Goal: Task Accomplishment & Management: Complete application form

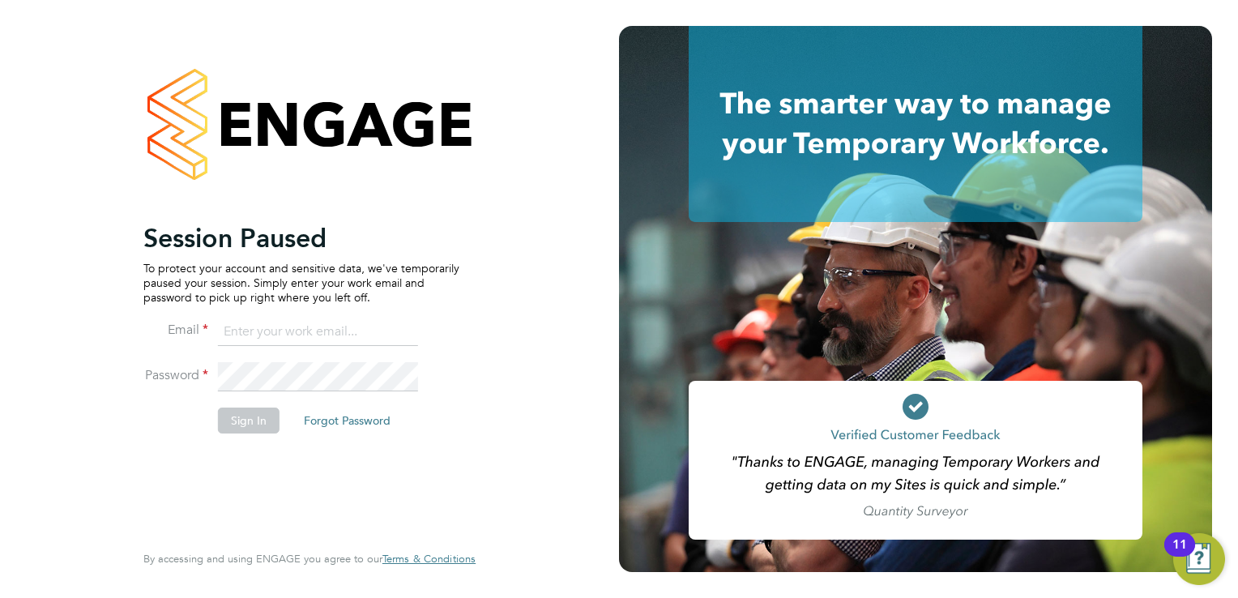
click at [275, 329] on input at bounding box center [318, 332] width 200 height 29
type input "tomnewton@itsconstruction.co.uk"
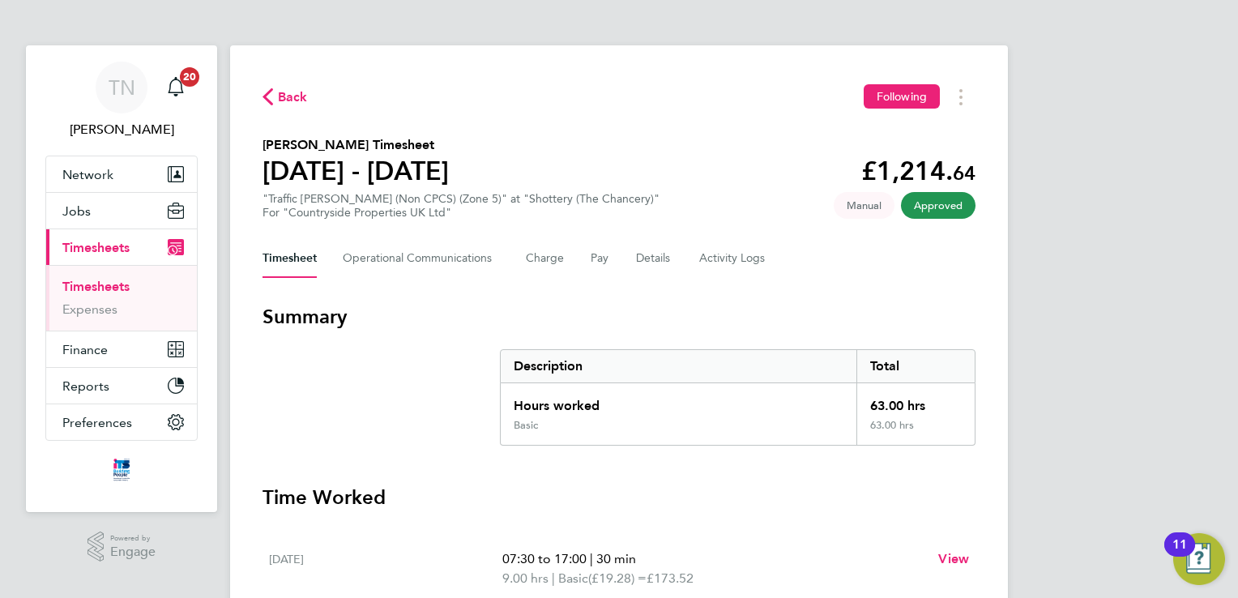
click at [117, 235] on button "Current page: Timesheets" at bounding box center [121, 247] width 151 height 36
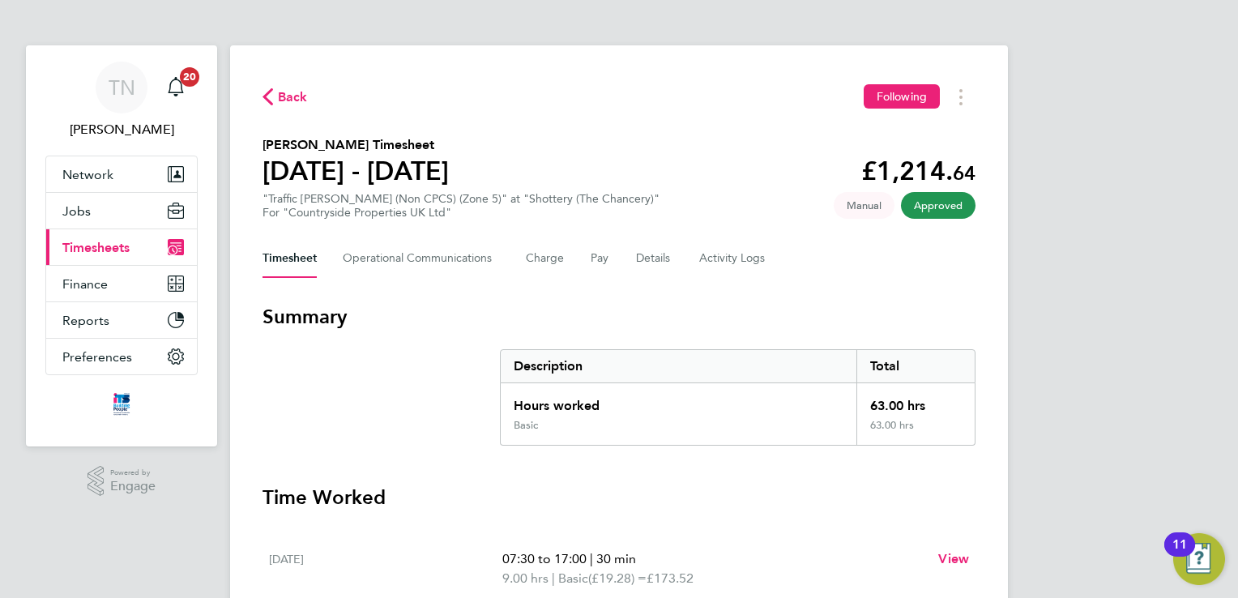
click at [120, 235] on button "Current page: Timesheets" at bounding box center [121, 247] width 151 height 36
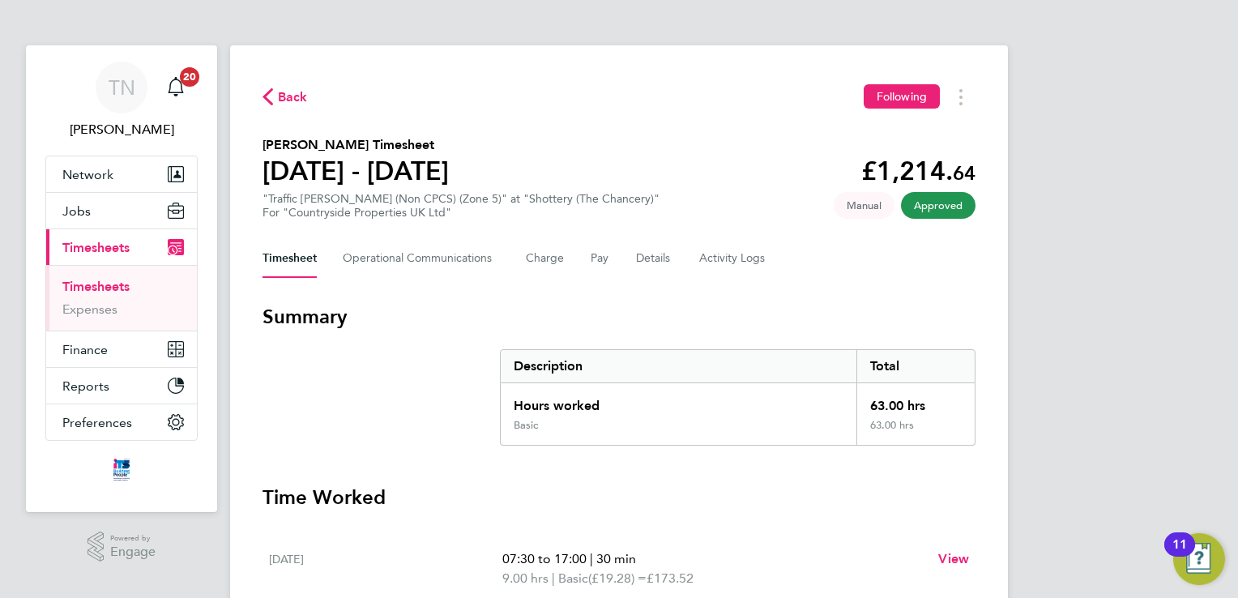
click at [296, 96] on span "Back" at bounding box center [293, 96] width 30 height 19
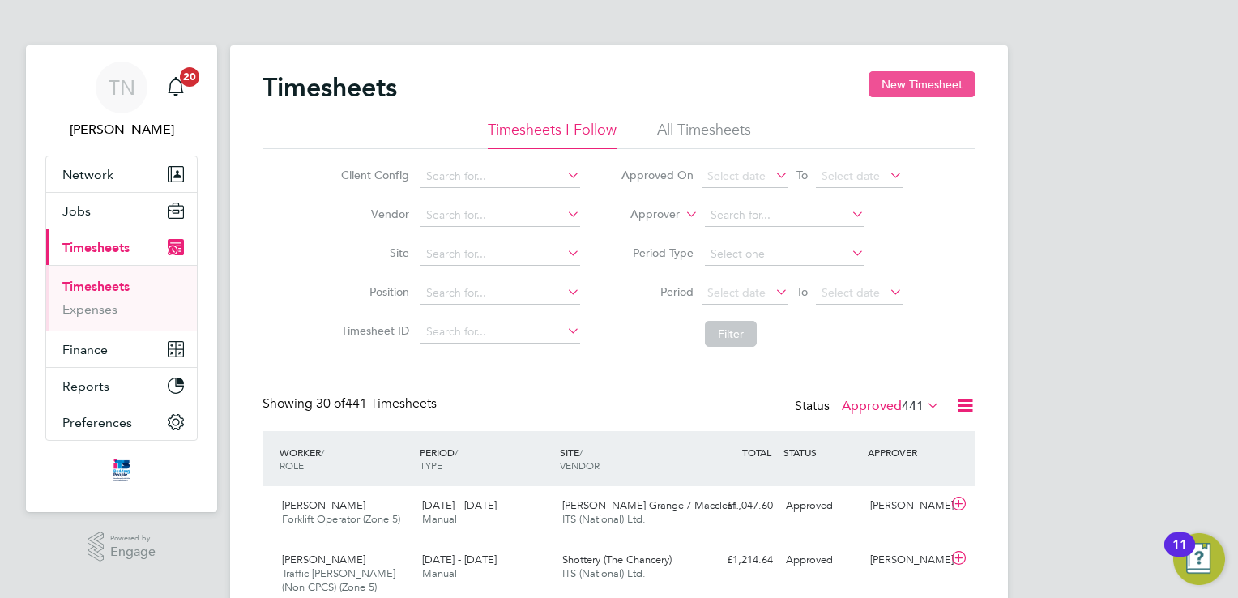
click at [904, 84] on button "New Timesheet" at bounding box center [921, 84] width 107 height 26
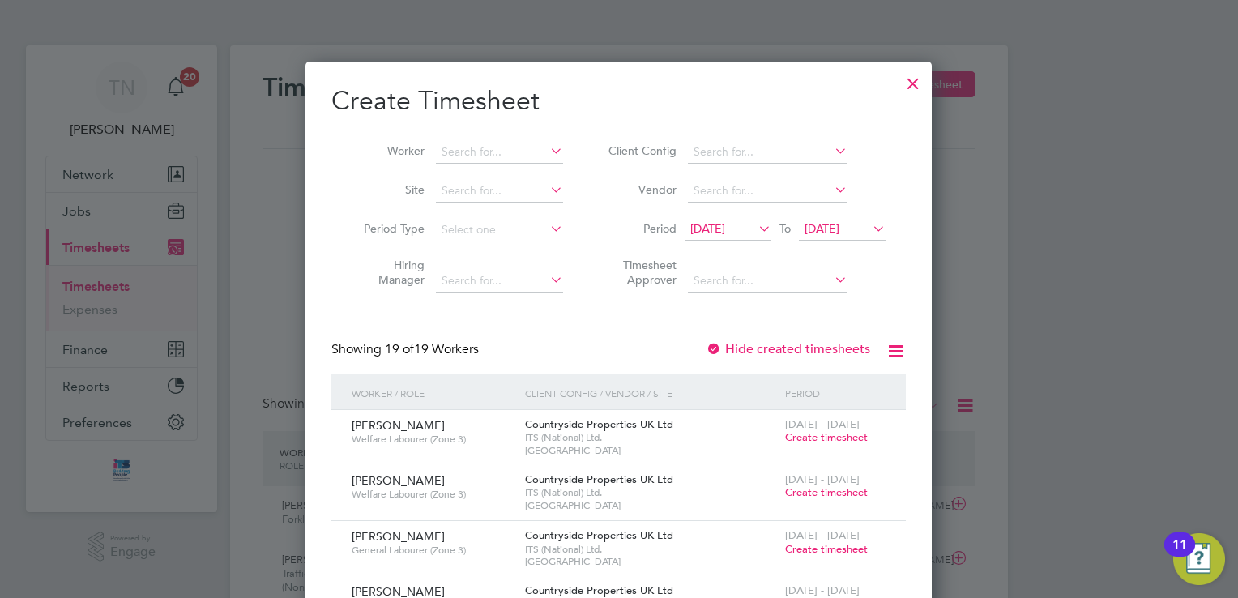
click at [869, 223] on icon at bounding box center [869, 228] width 0 height 23
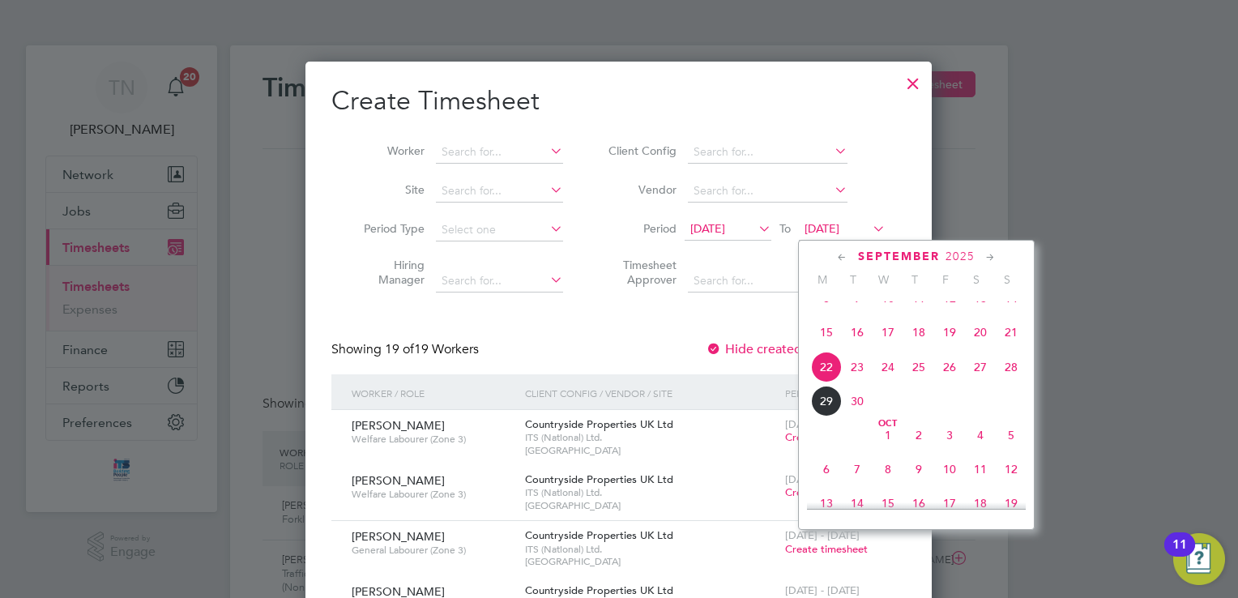
click at [1026, 378] on div "September 2025 M T W T F S S Jun 1 2 3 4 5 6 7 8 9 10 11 12 13 14 15 16 17 18 1…" at bounding box center [916, 385] width 237 height 290
click at [1022, 378] on span "28" at bounding box center [1011, 367] width 31 height 31
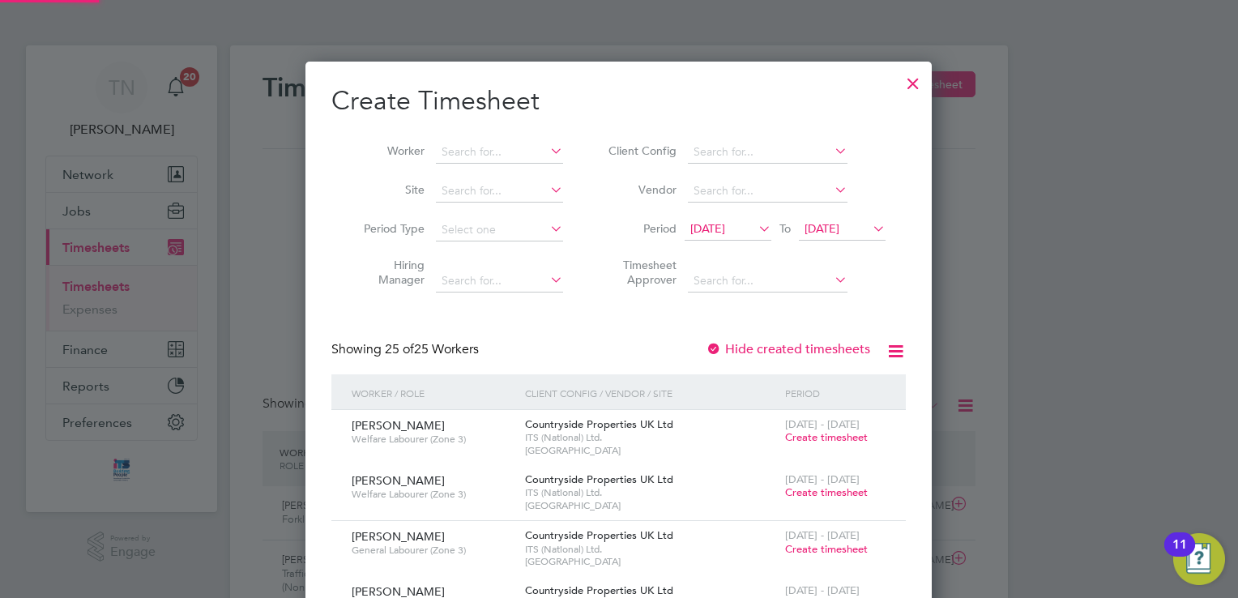
click at [724, 220] on span "15 Sep 2025" at bounding box center [728, 230] width 87 height 22
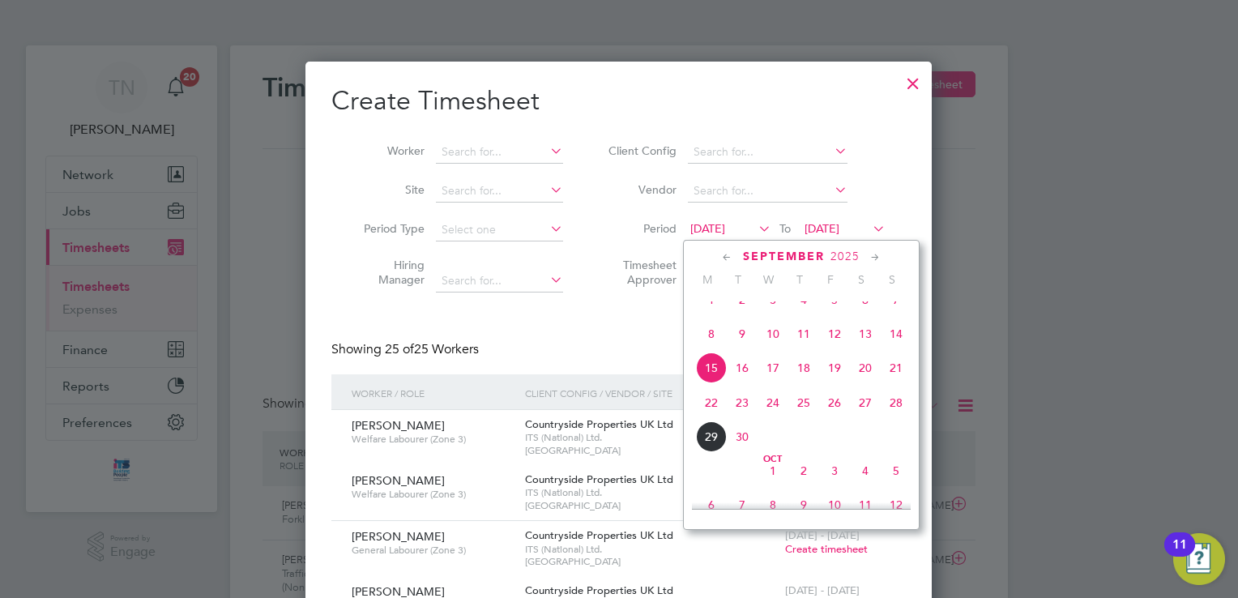
click at [715, 416] on span "22" at bounding box center [711, 402] width 31 height 31
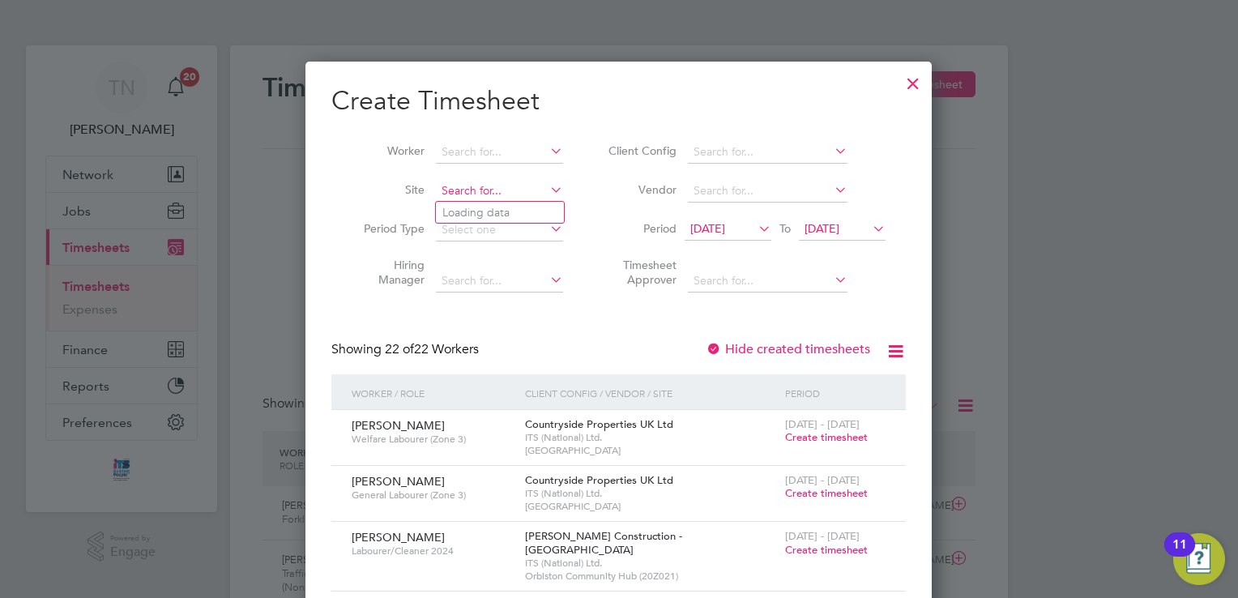
click at [490, 192] on input at bounding box center [499, 191] width 127 height 23
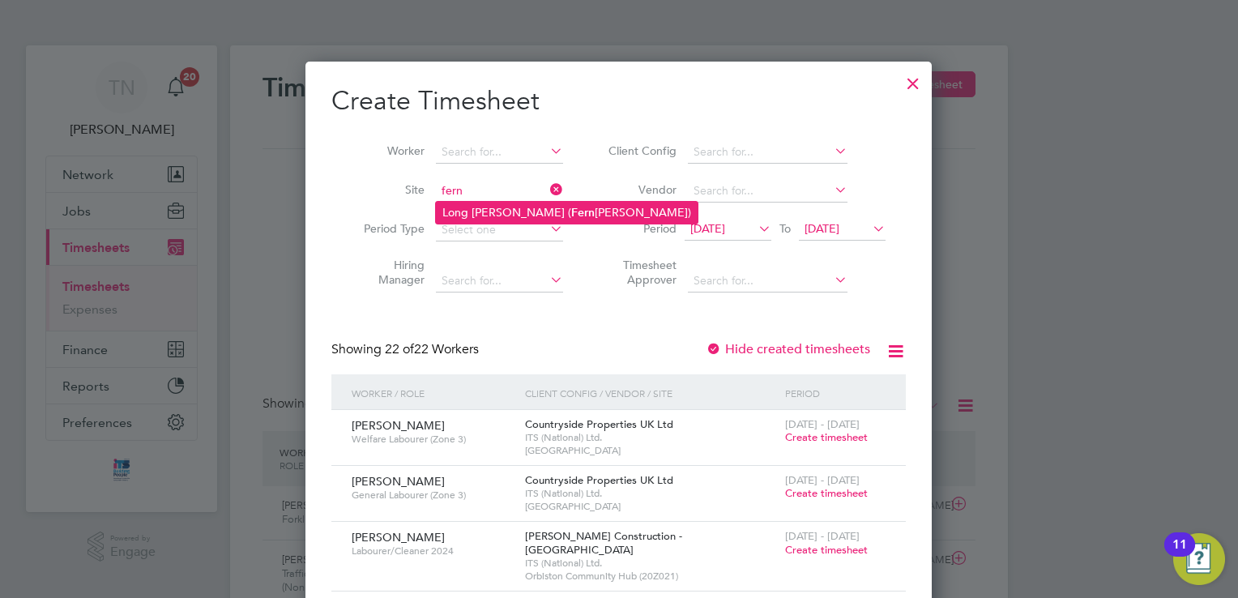
click at [486, 207] on li "Long Marston ( Fern leigh Park)" at bounding box center [567, 213] width 262 height 22
type input "Long Marston (Fernleigh Park)"
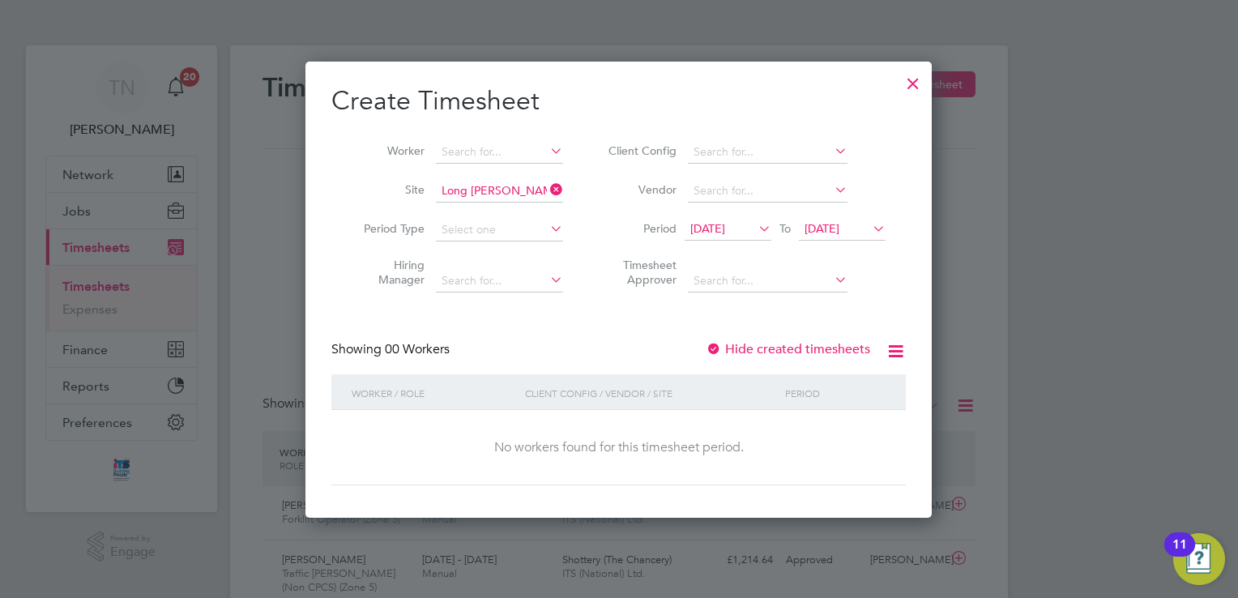
click at [780, 355] on label "Hide created timesheets" at bounding box center [788, 349] width 164 height 16
click at [778, 356] on div "Hide created timesheets" at bounding box center [790, 349] width 168 height 17
click at [774, 352] on label "Hide created timesheets" at bounding box center [788, 349] width 164 height 16
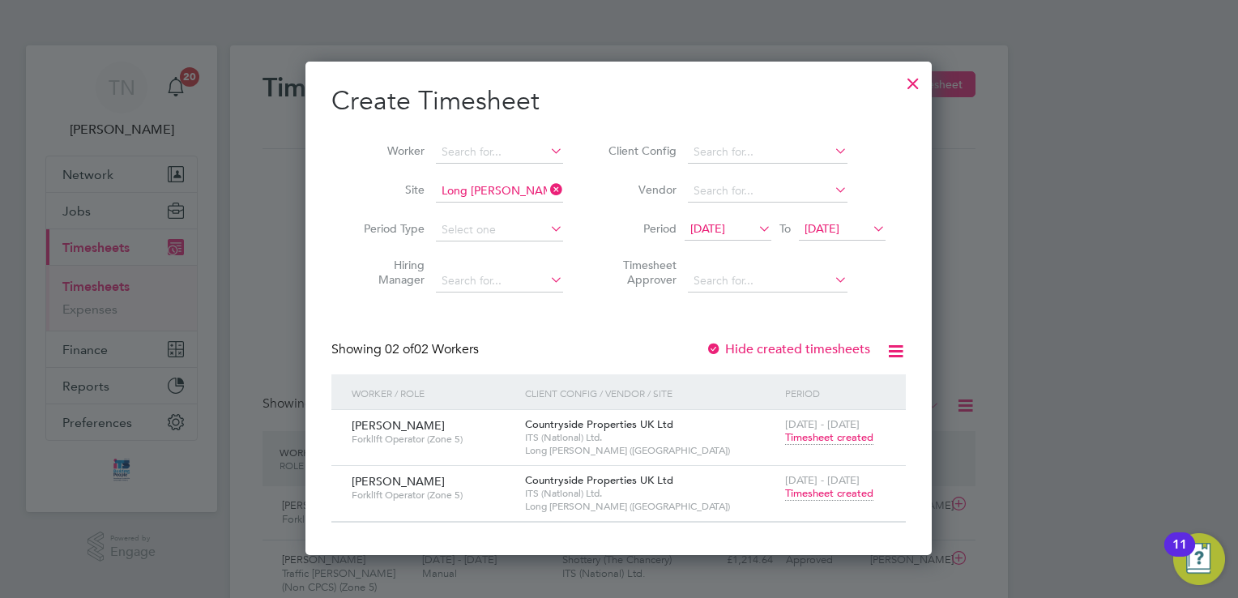
click at [833, 436] on span "Timesheet created" at bounding box center [829, 437] width 88 height 15
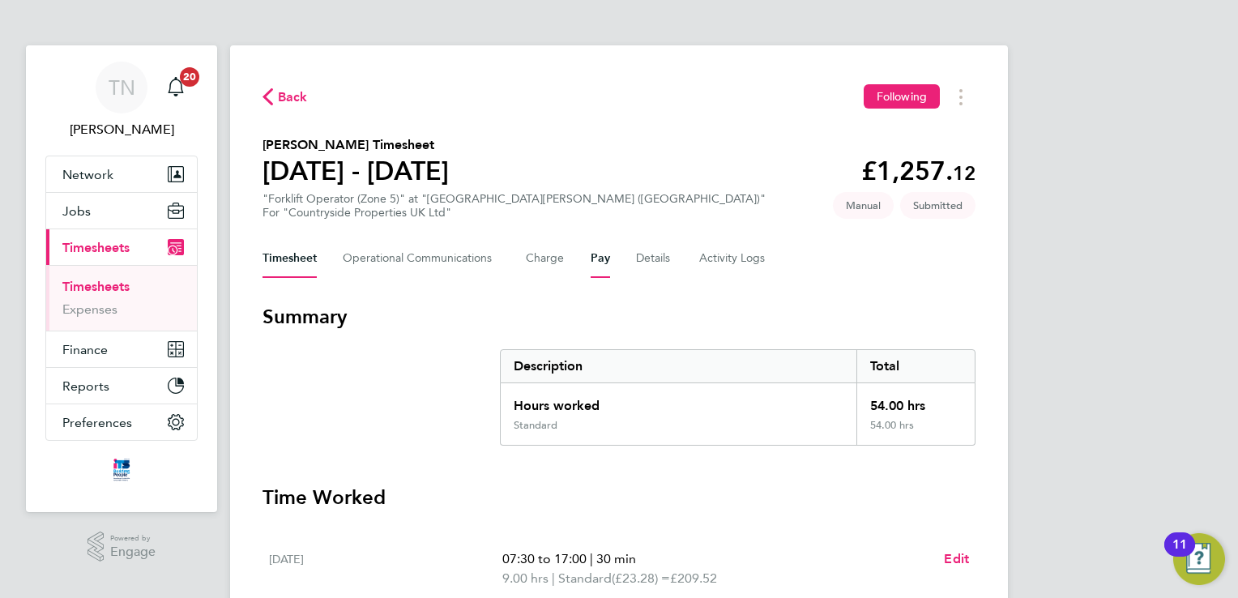
click at [602, 267] on button "Pay" at bounding box center [600, 258] width 19 height 39
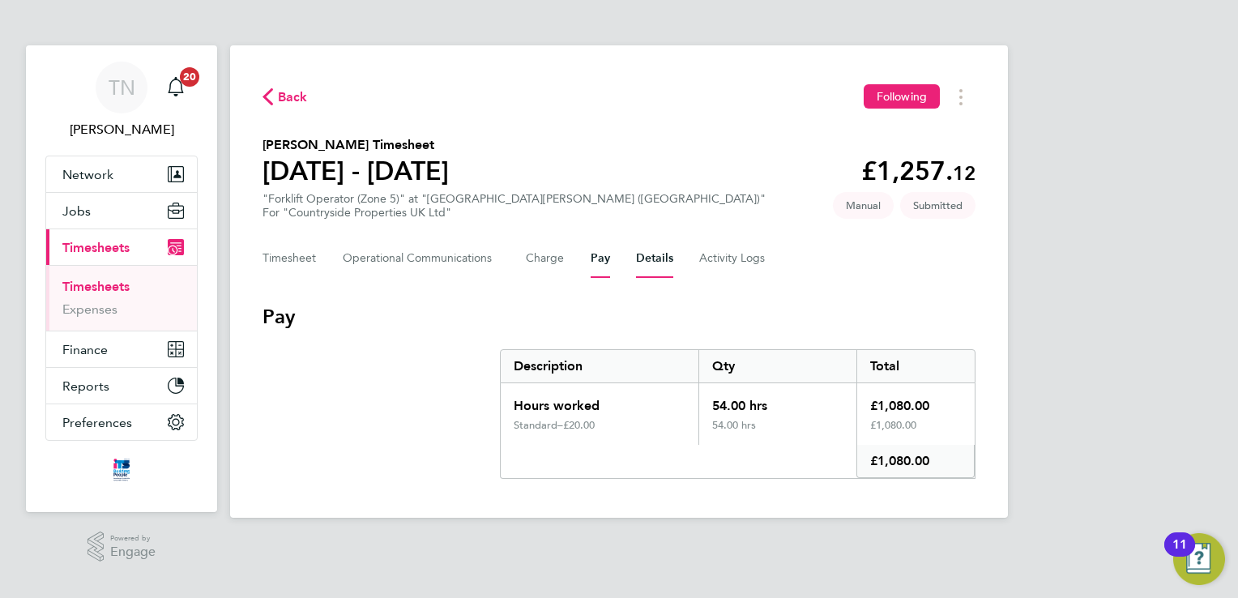
click at [655, 274] on button "Details" at bounding box center [654, 258] width 37 height 39
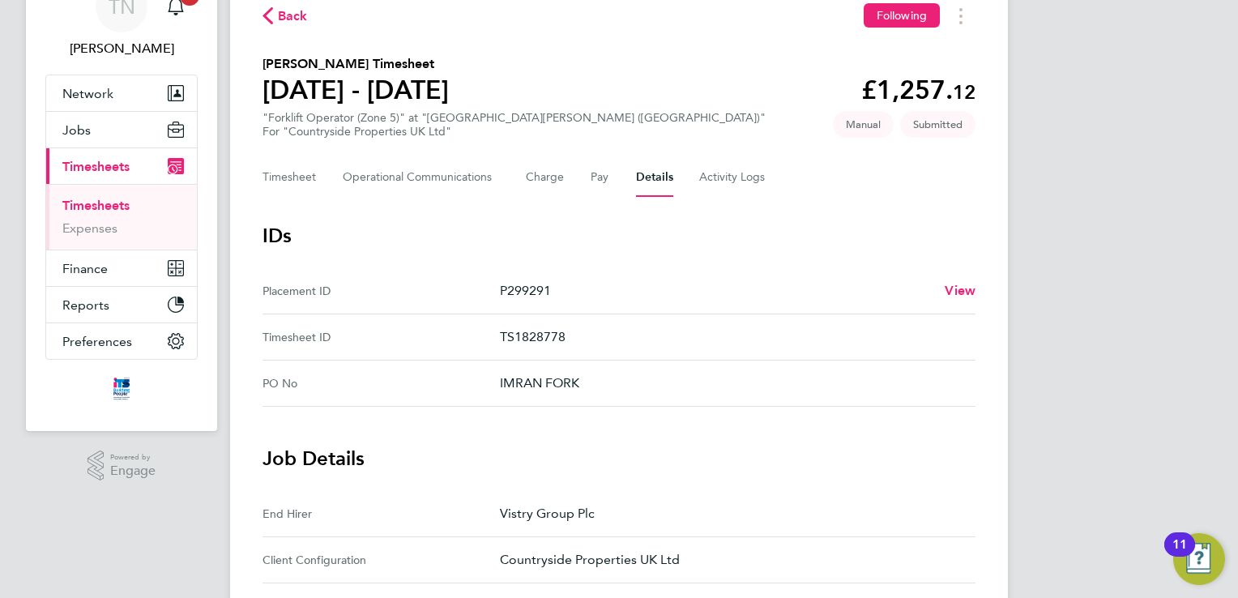
click at [285, 33] on div "Back Following Imran Hussain's Timesheet 22 - 28 Sept 2025 £1,257. 12 "Forklift…" at bounding box center [619, 581] width 778 height 1234
click at [285, 24] on span "Back" at bounding box center [293, 15] width 30 height 19
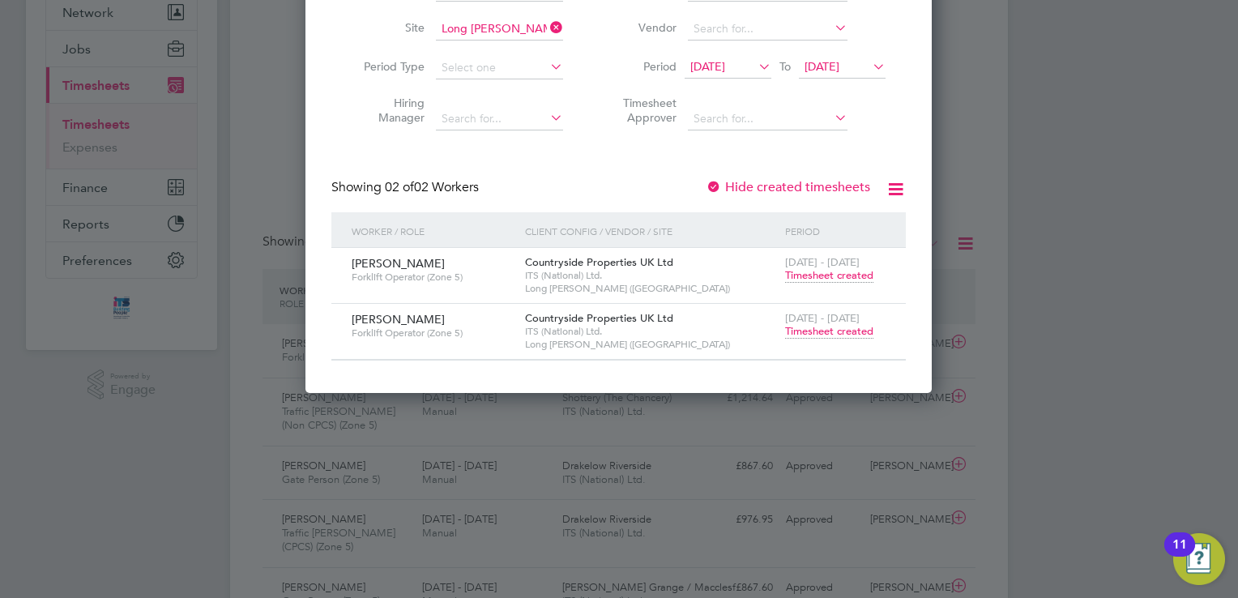
click at [819, 328] on span "Timesheet created" at bounding box center [829, 331] width 88 height 15
